Goal: Task Accomplishment & Management: Use online tool/utility

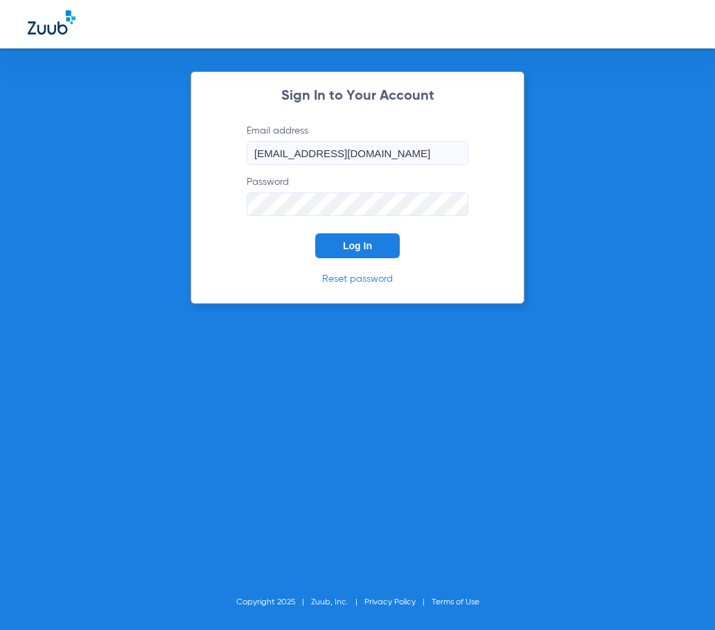
click at [353, 238] on button "Log In" at bounding box center [357, 245] width 85 height 25
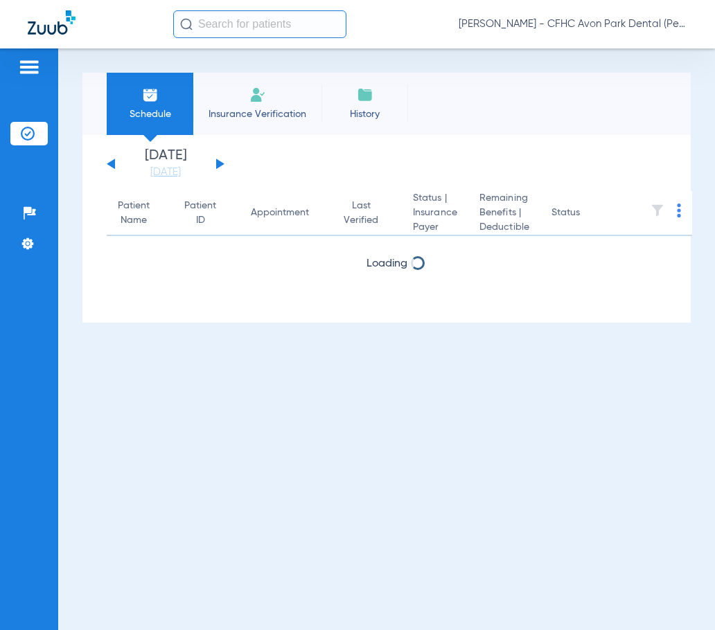
click at [227, 163] on app-single-date-navigator "[DATE] [DATE] [DATE] [DATE] [DATE] [DATE] [DATE] [DATE] [DATE] [DATE] [DATE] [D…" at bounding box center [387, 164] width 560 height 30
click at [216, 163] on button at bounding box center [220, 164] width 8 height 10
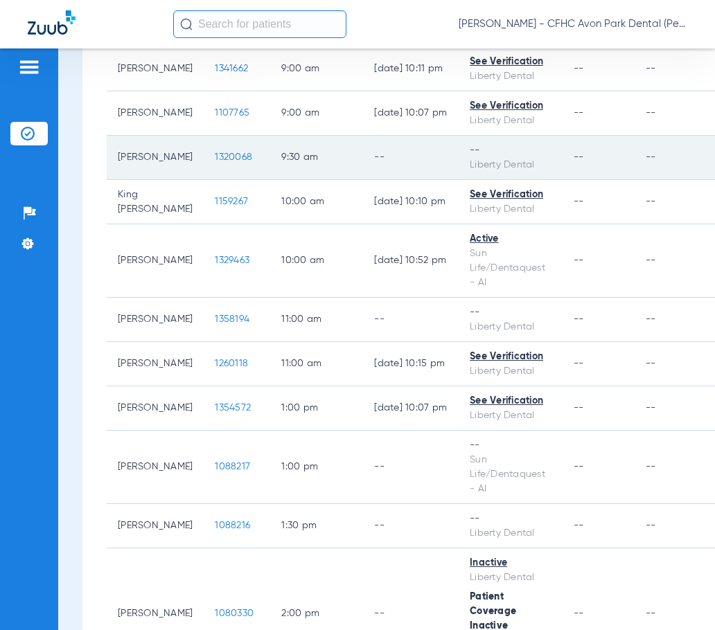
scroll to position [554, 0]
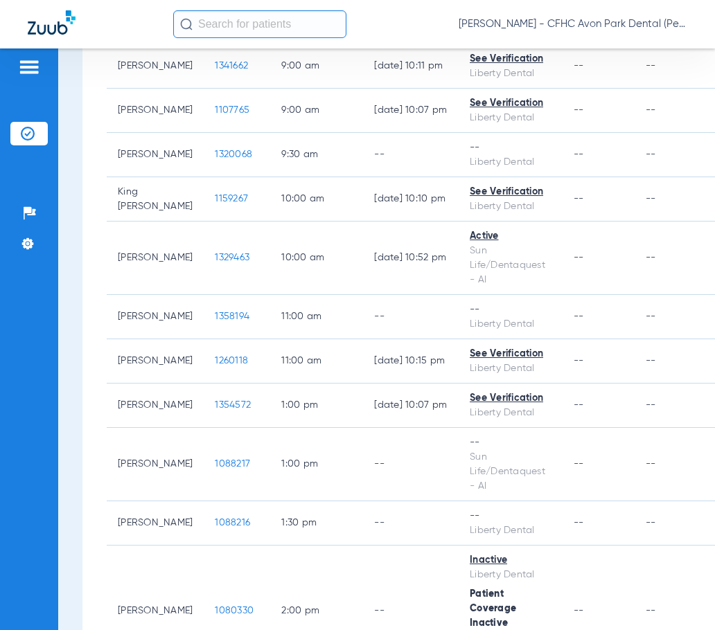
click at [234, 20] on input "text" at bounding box center [259, 24] width 173 height 28
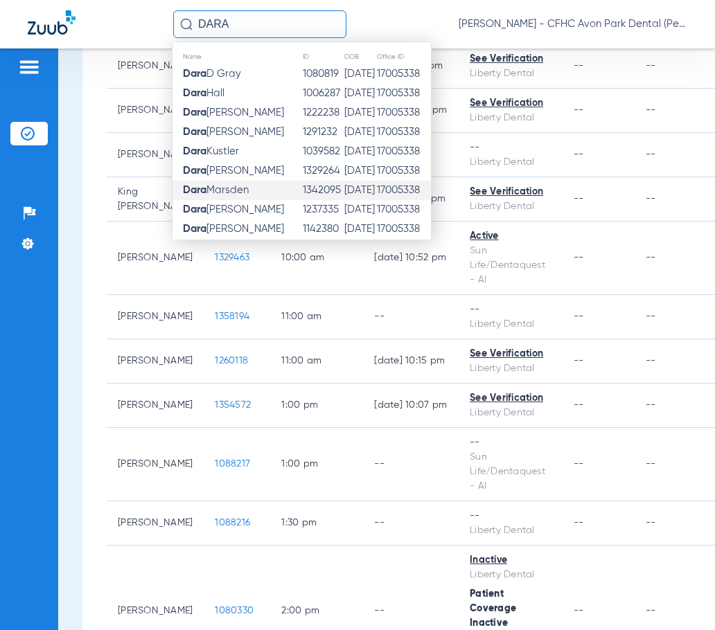
click at [243, 191] on span "[PERSON_NAME]" at bounding box center [216, 190] width 66 height 10
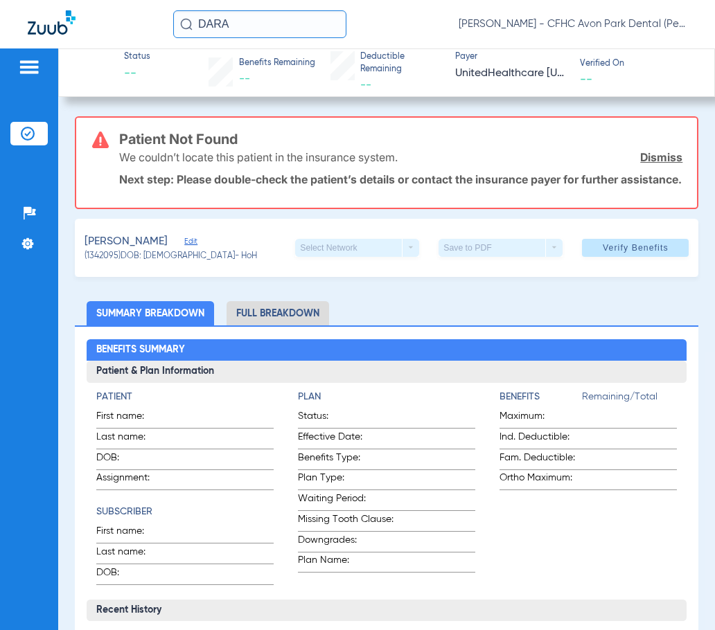
click at [248, 28] on input "DARA" at bounding box center [259, 24] width 173 height 28
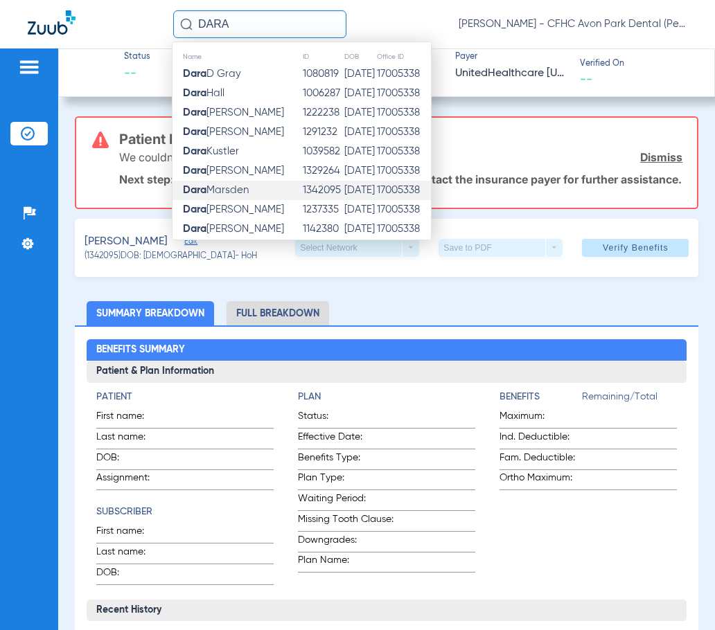
click at [247, 24] on input "DARA" at bounding box center [259, 24] width 173 height 28
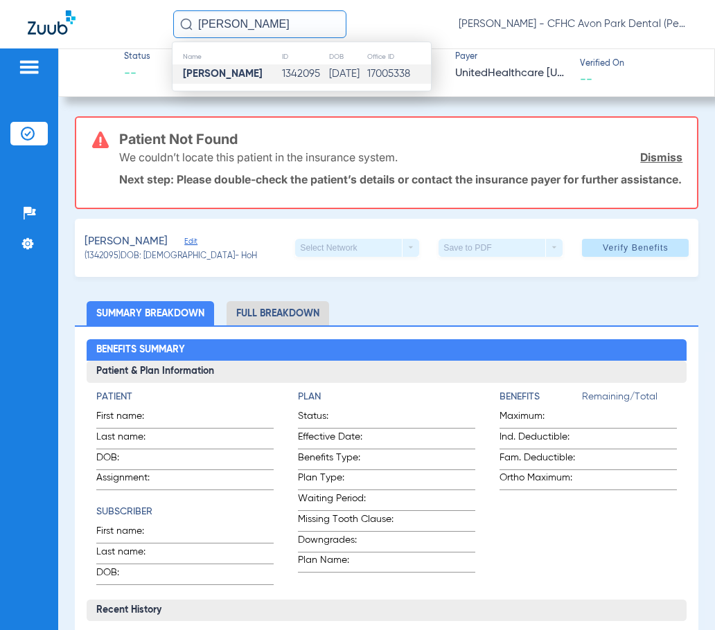
type input "[PERSON_NAME]"
click at [281, 70] on td "1342095" at bounding box center [304, 73] width 47 height 19
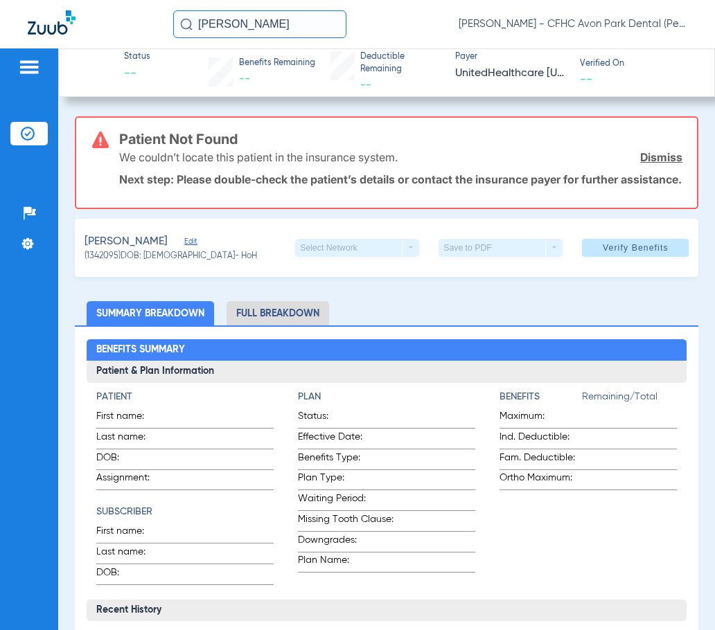
click at [191, 250] on span "Edit" at bounding box center [190, 243] width 12 height 13
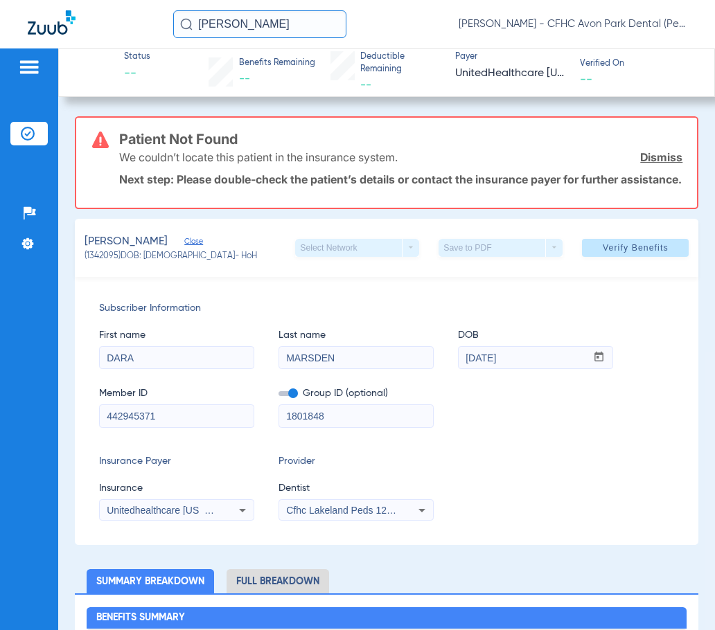
click at [348, 522] on mat-select "Cfhc Lakeland Peds 1205336690" at bounding box center [355, 510] width 155 height 22
click at [344, 516] on span "Cfhc Lakeland Peds 1205336690" at bounding box center [357, 510] width 143 height 11
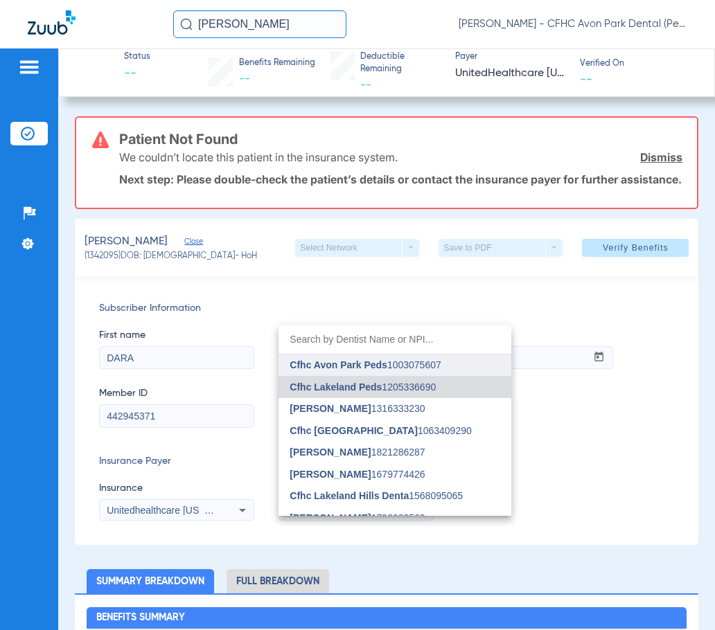
click at [360, 366] on span "Cfhc Avon Park Peds" at bounding box center [339, 365] width 98 height 11
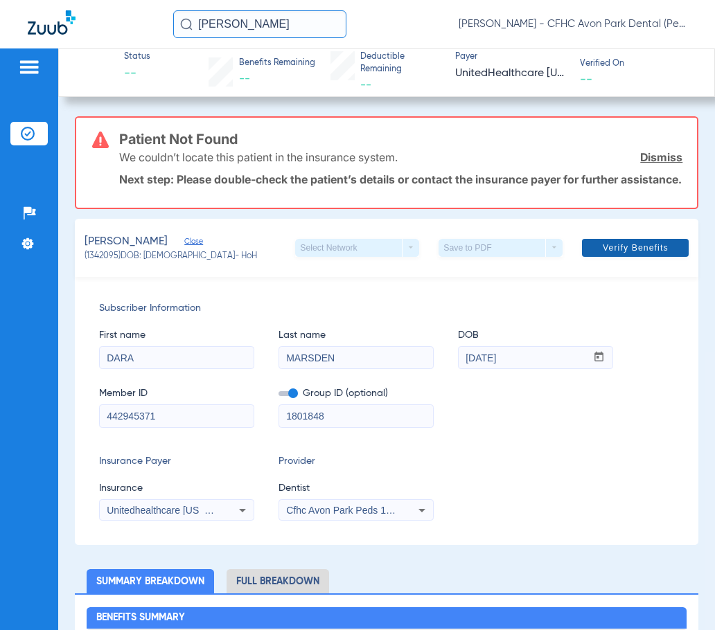
click at [603, 254] on span "Verify Benefits" at bounding box center [636, 247] width 66 height 11
